Goal: Find specific page/section: Find specific page/section

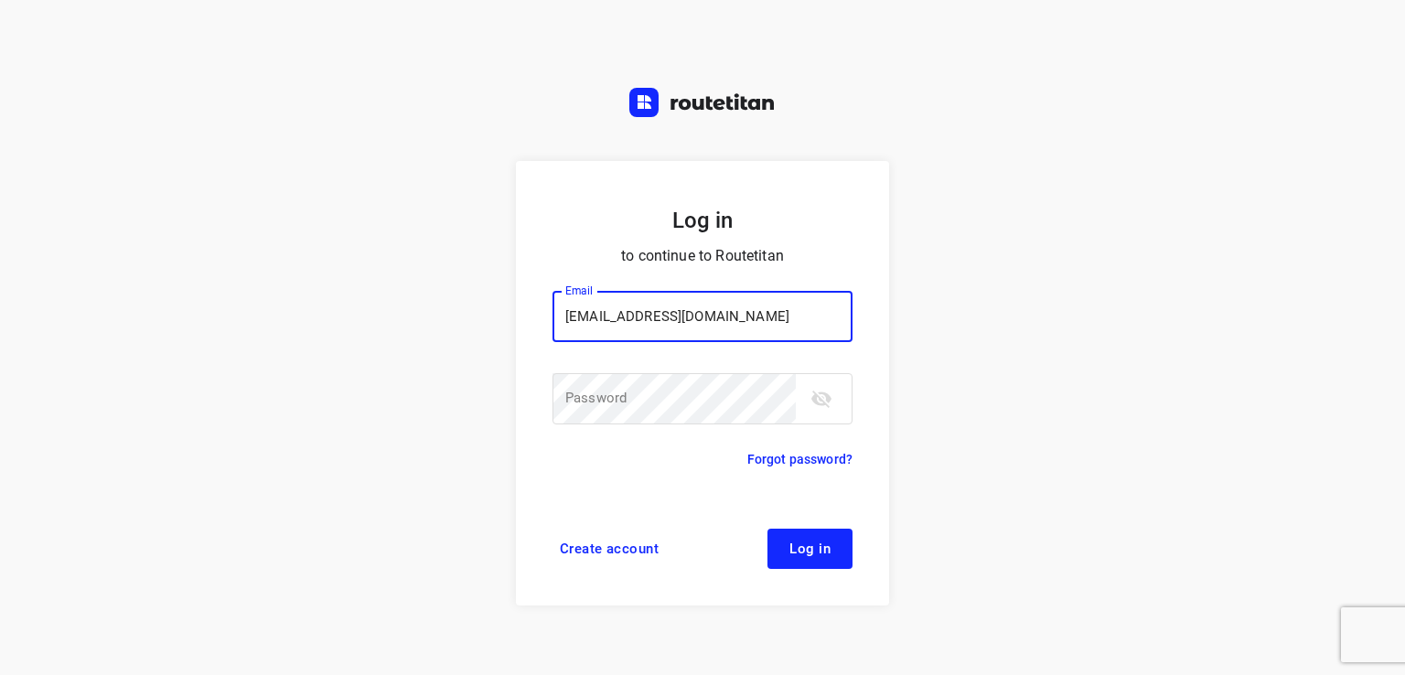
type input "[EMAIL_ADDRESS][DOMAIN_NAME]"
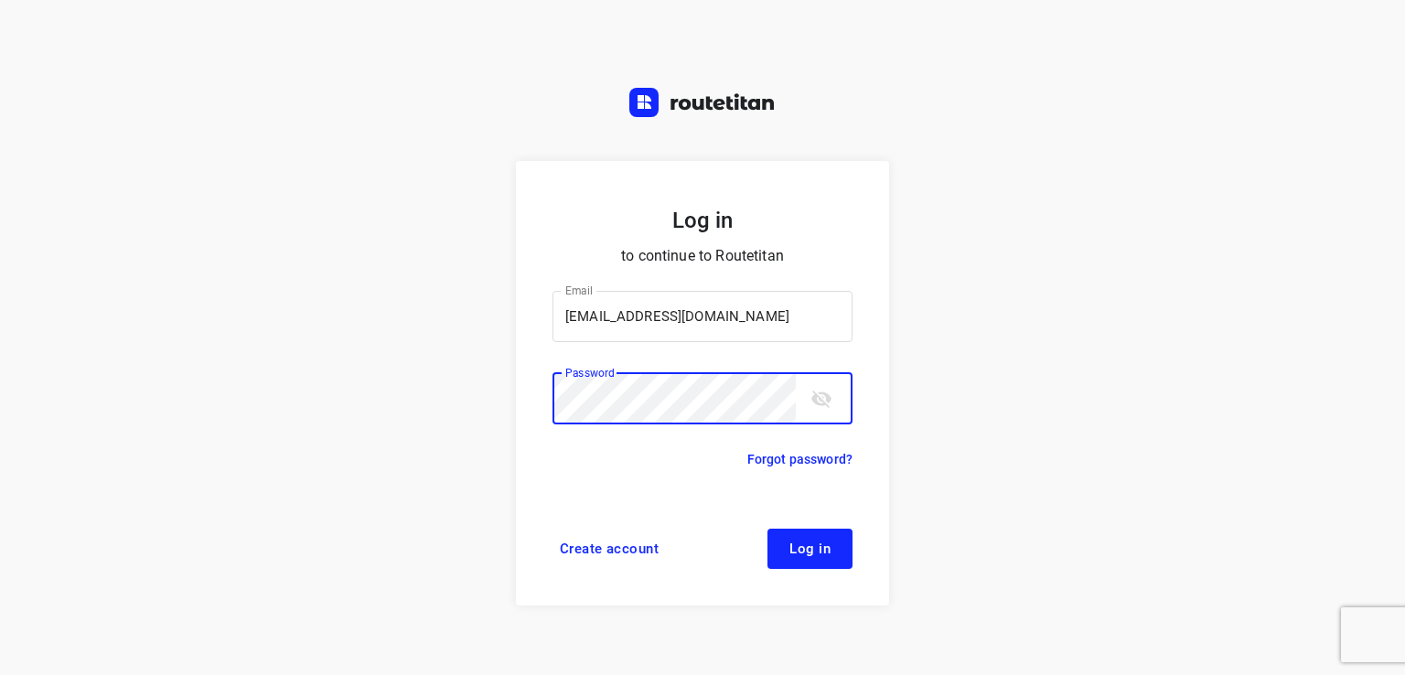
click at [768, 529] on button "Log in" at bounding box center [810, 549] width 85 height 40
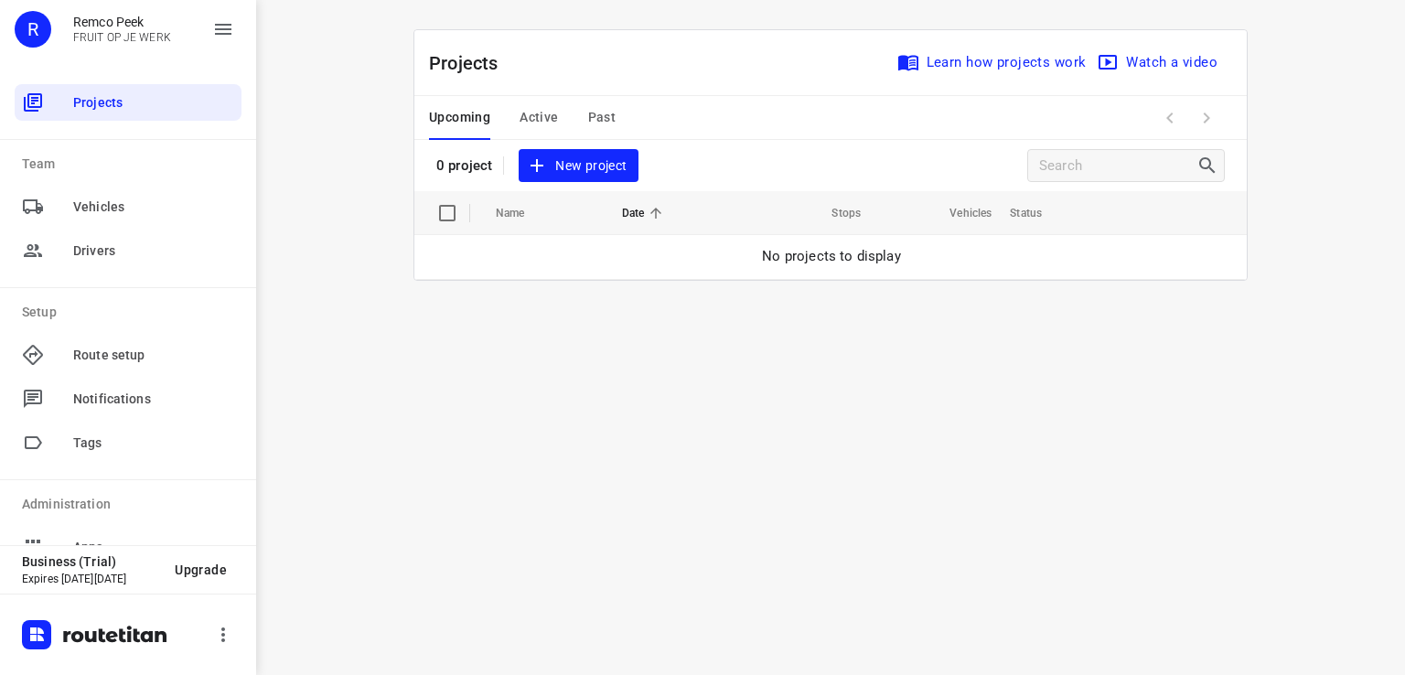
click at [530, 132] on button "Active" at bounding box center [539, 118] width 38 height 44
